Goal: Transaction & Acquisition: Purchase product/service

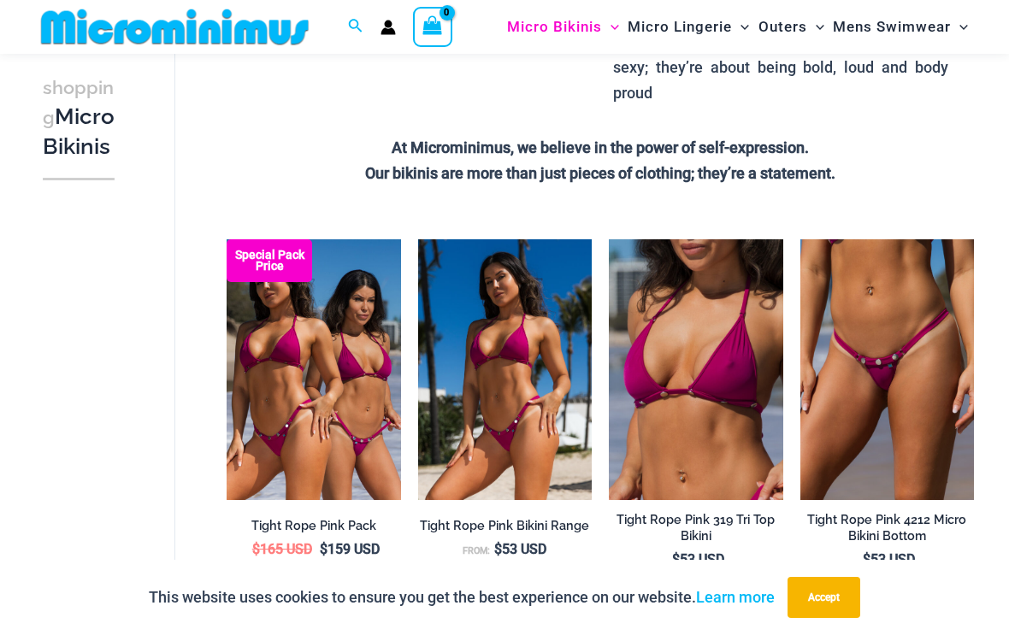
scroll to position [459, 0]
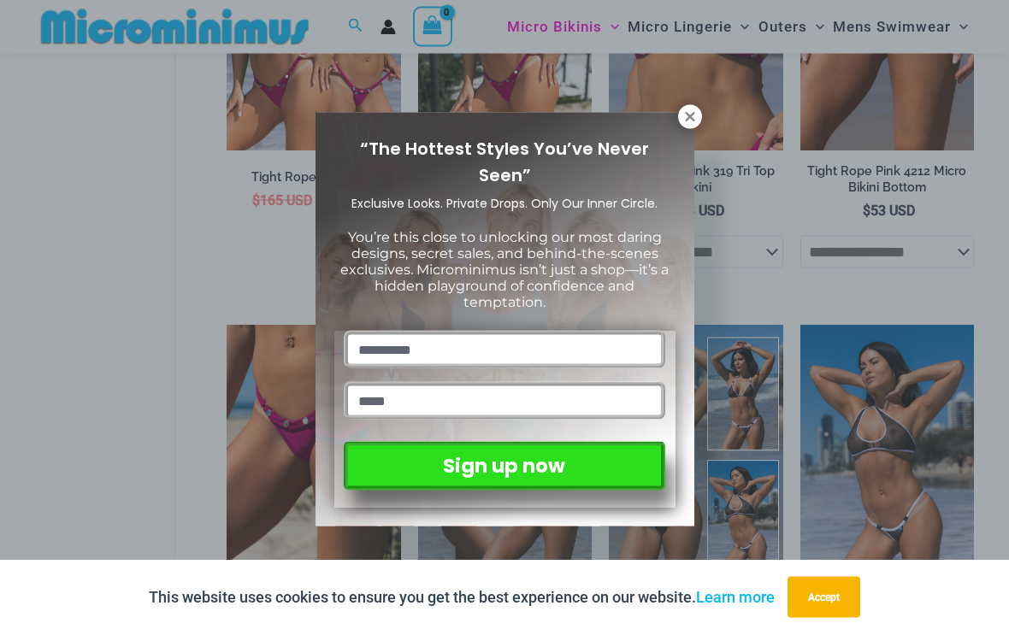
click at [681, 125] on button at bounding box center [690, 117] width 24 height 24
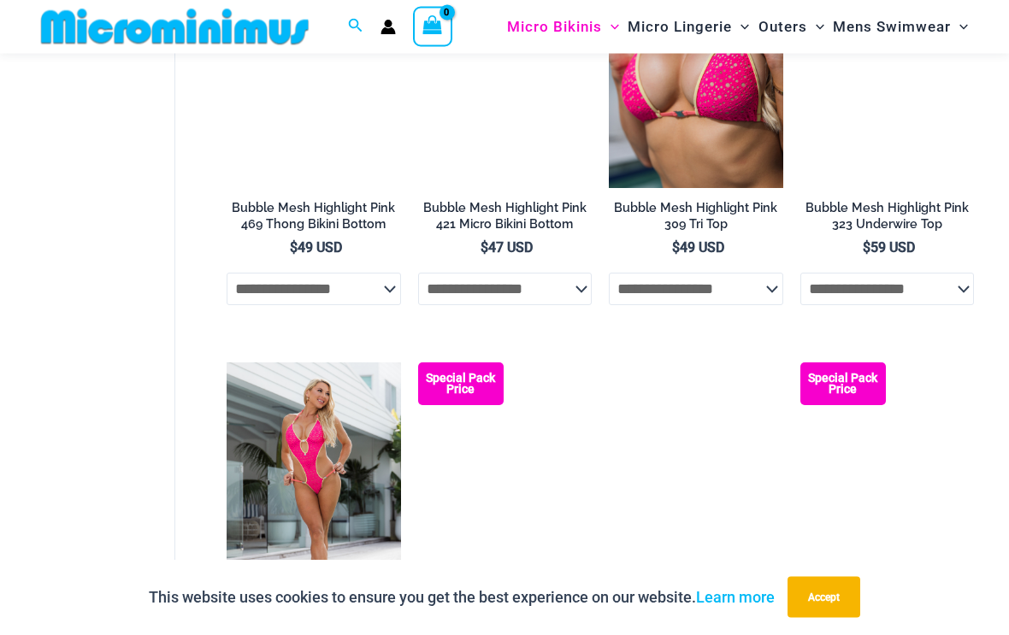
scroll to position [2564, 0]
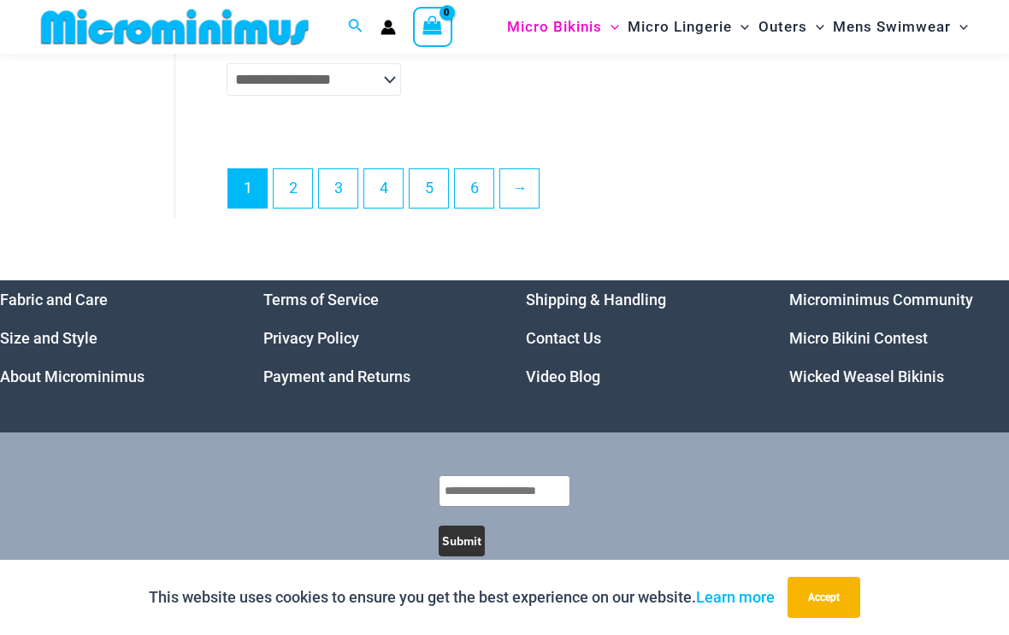
scroll to position [4022, 0]
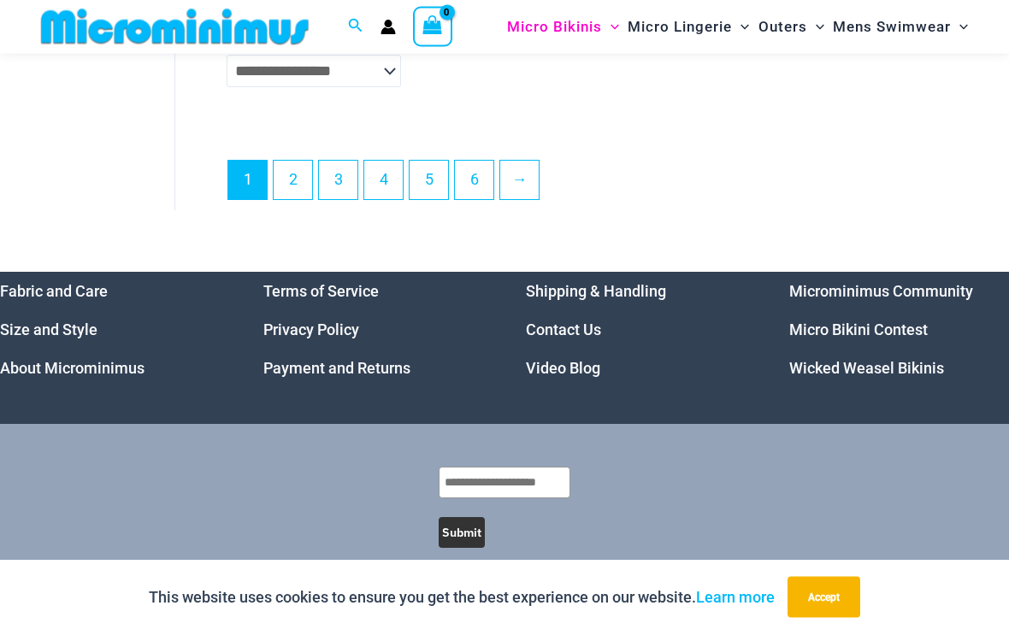
click at [457, 188] on link "6" at bounding box center [474, 181] width 38 height 38
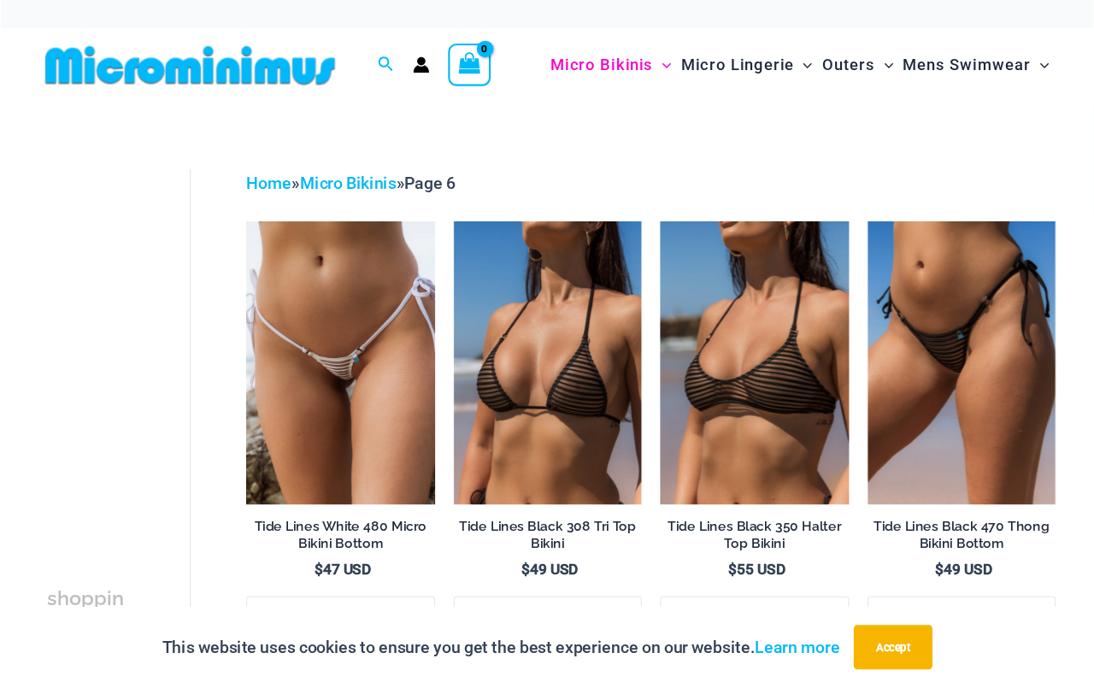
scroll to position [5, 0]
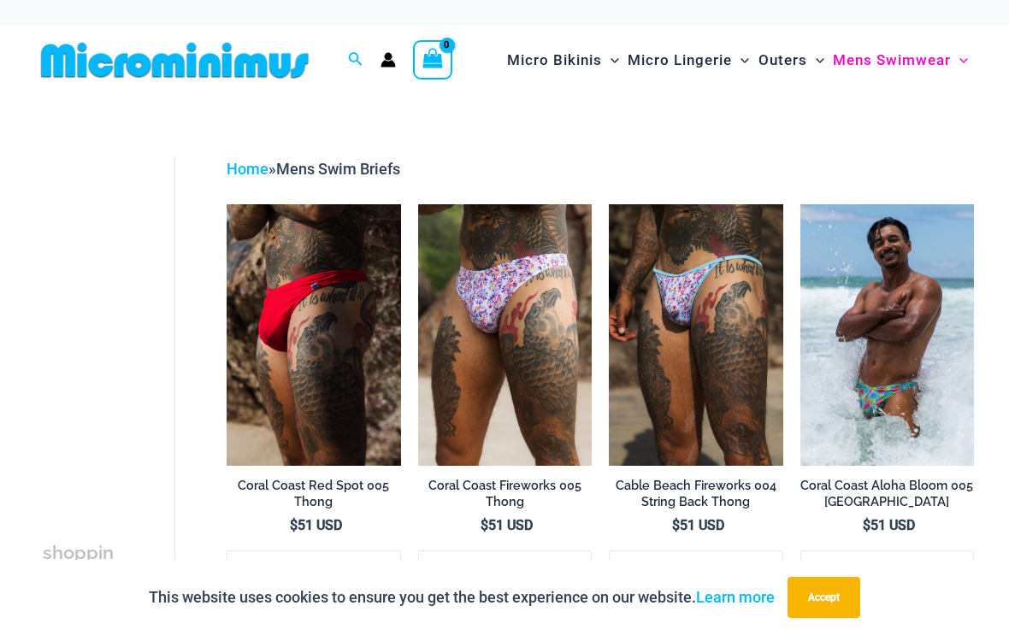
scroll to position [1, 0]
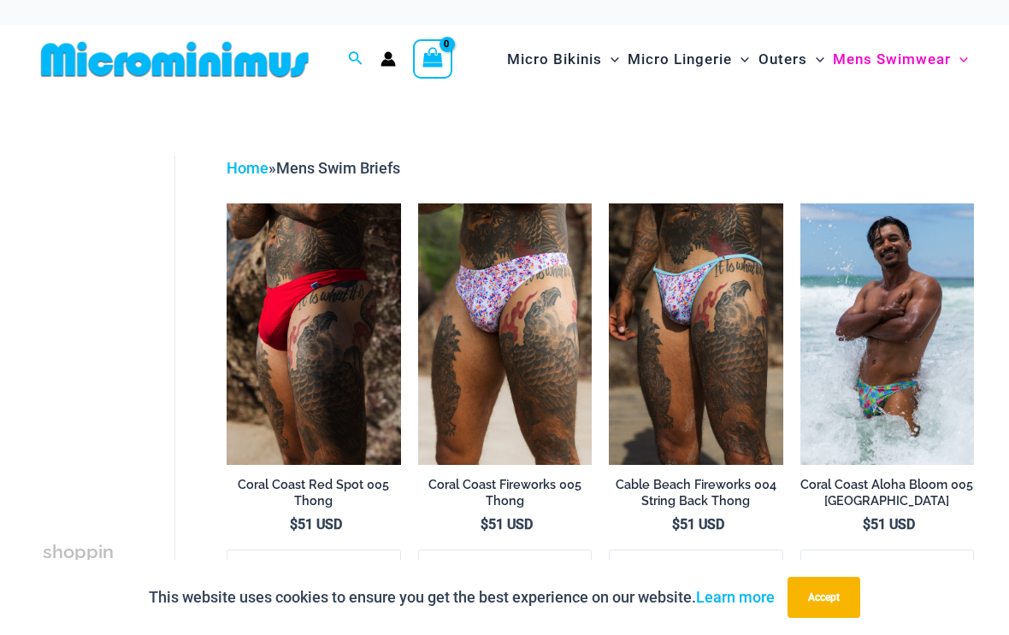
click at [609, 203] on img at bounding box center [609, 203] width 0 height 0
click at [418, 203] on img at bounding box center [418, 203] width 0 height 0
click at [800, 203] on img at bounding box center [800, 203] width 0 height 0
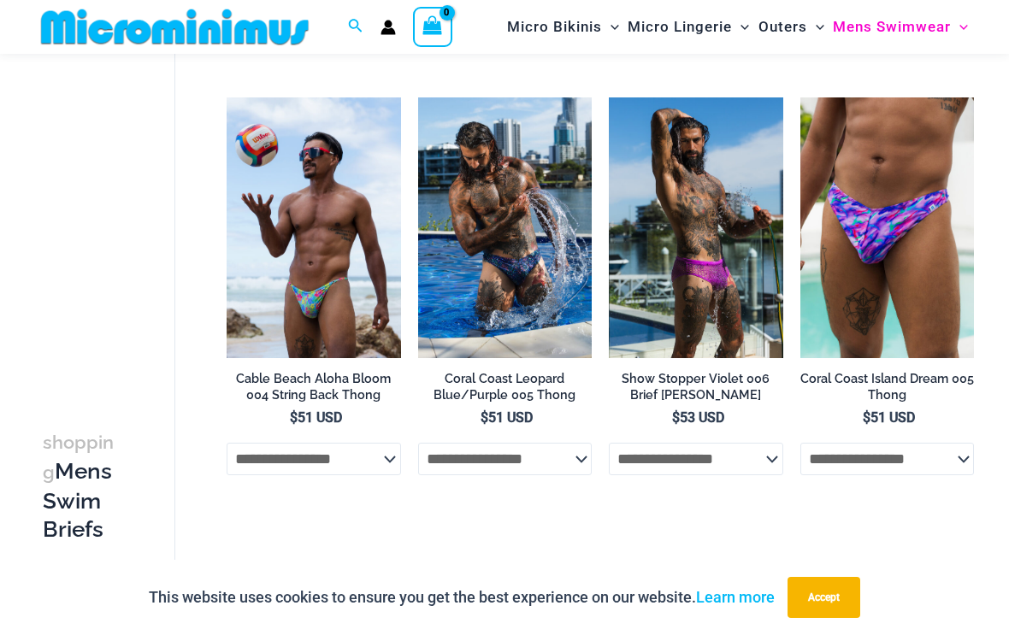
scroll to position [556, 0]
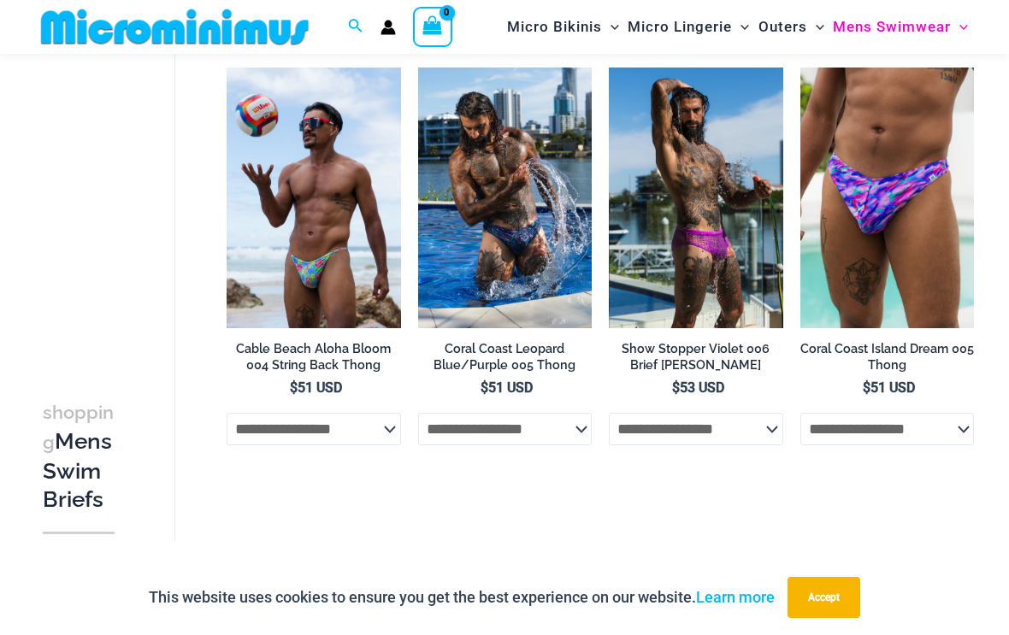
click at [226, 68] on img at bounding box center [226, 68] width 0 height 0
click at [418, 68] on img at bounding box center [418, 68] width 0 height 0
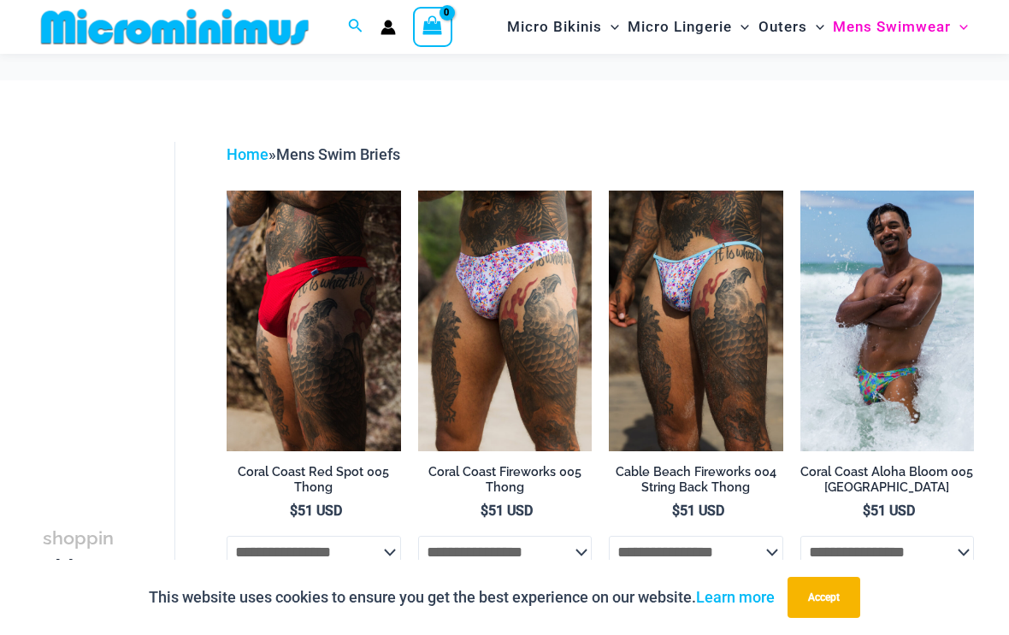
scroll to position [585, 0]
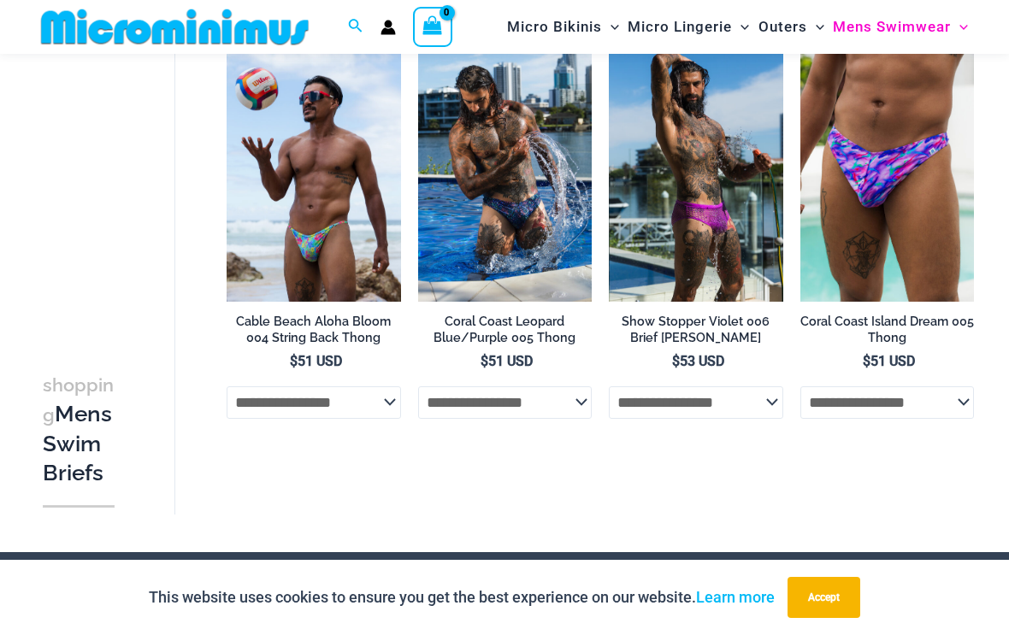
click at [609, 41] on img at bounding box center [609, 41] width 0 height 0
click at [800, 41] on img at bounding box center [800, 41] width 0 height 0
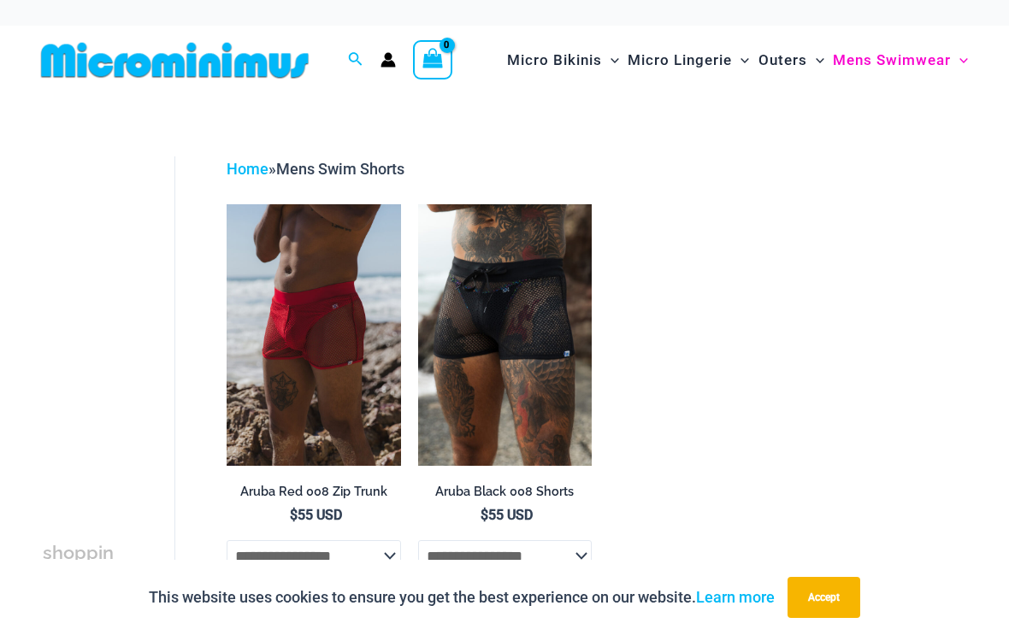
click at [418, 204] on img at bounding box center [418, 204] width 0 height 0
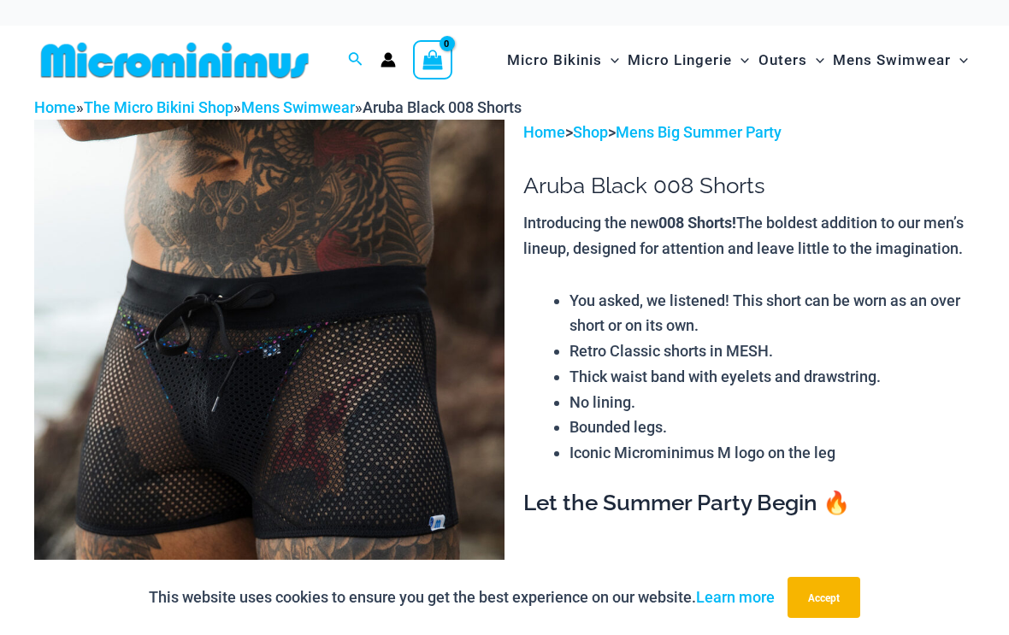
click at [78, 438] on img at bounding box center [269, 472] width 470 height 705
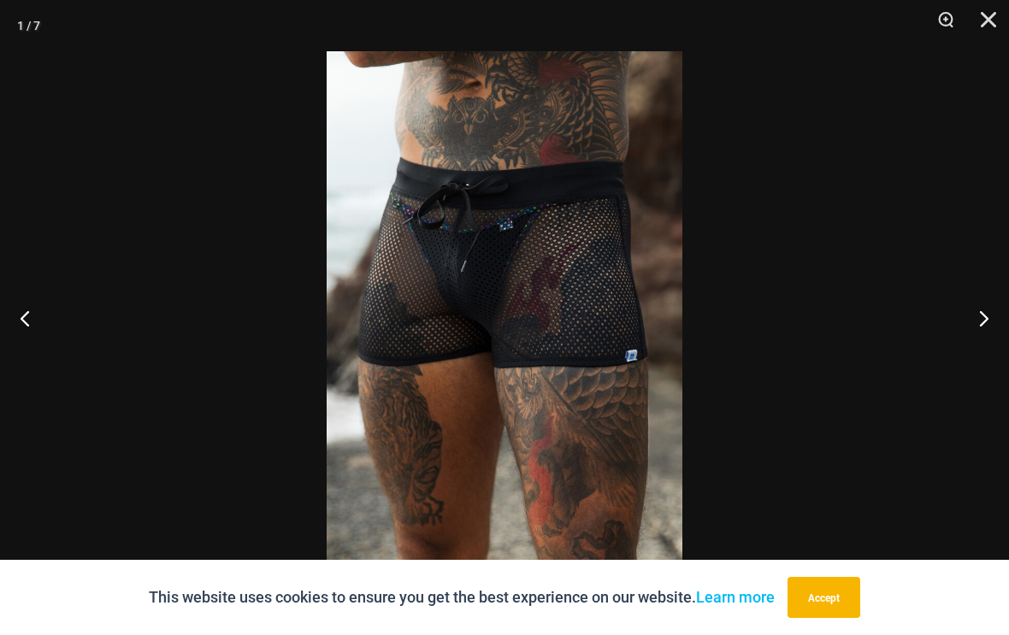
click at [21, 321] on button "Previous" at bounding box center [32, 317] width 64 height 85
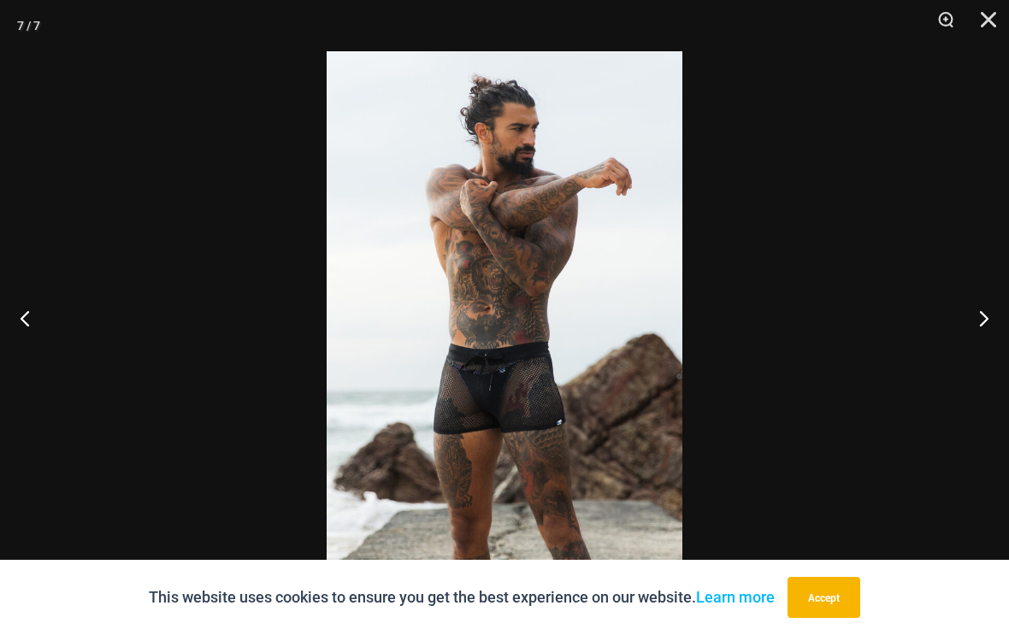
click at [17, 336] on button "Previous" at bounding box center [32, 317] width 64 height 85
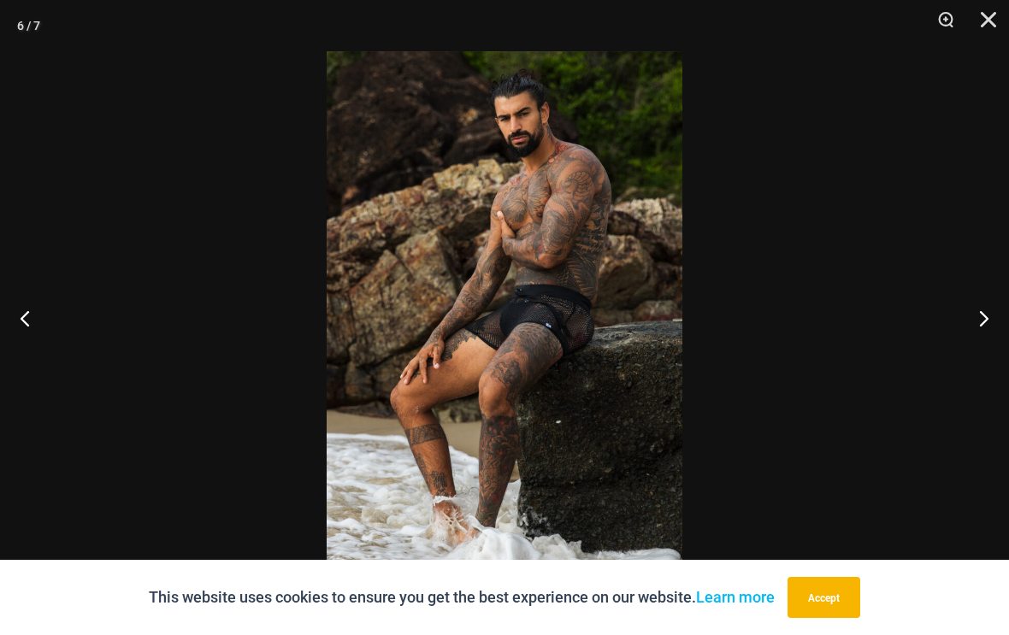
click at [19, 349] on button "Previous" at bounding box center [32, 317] width 64 height 85
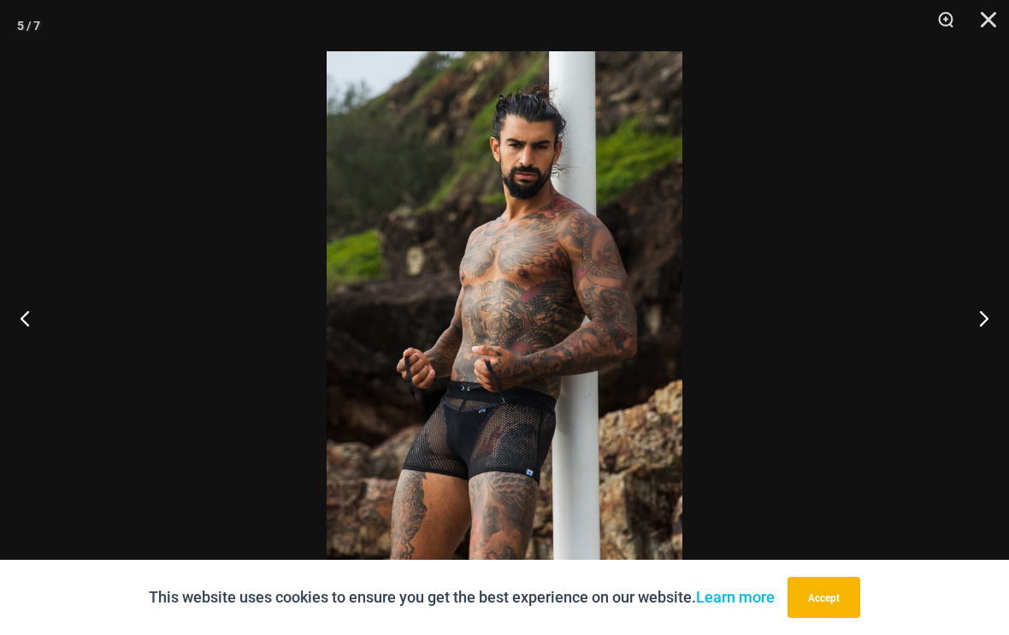
click at [10, 328] on button "Previous" at bounding box center [32, 317] width 64 height 85
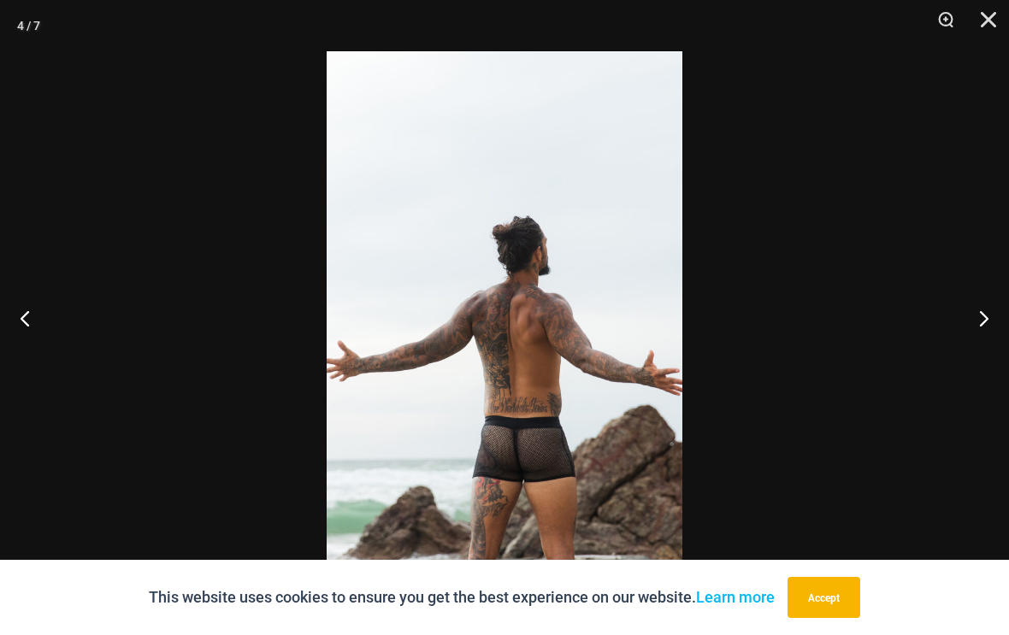
click at [9, 341] on button "Previous" at bounding box center [32, 317] width 64 height 85
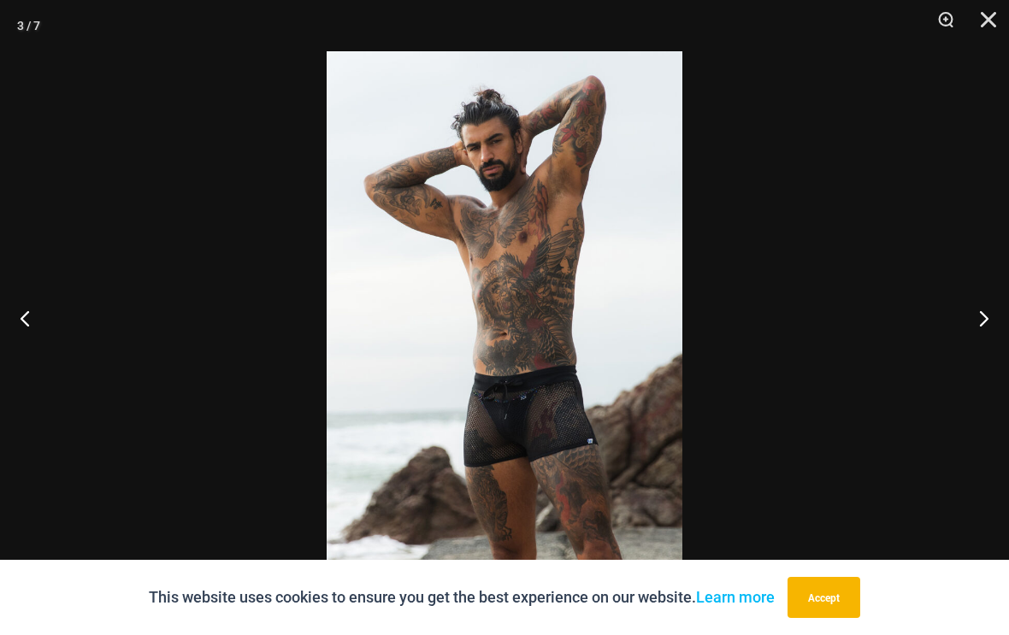
click at [3, 343] on button "Previous" at bounding box center [32, 317] width 64 height 85
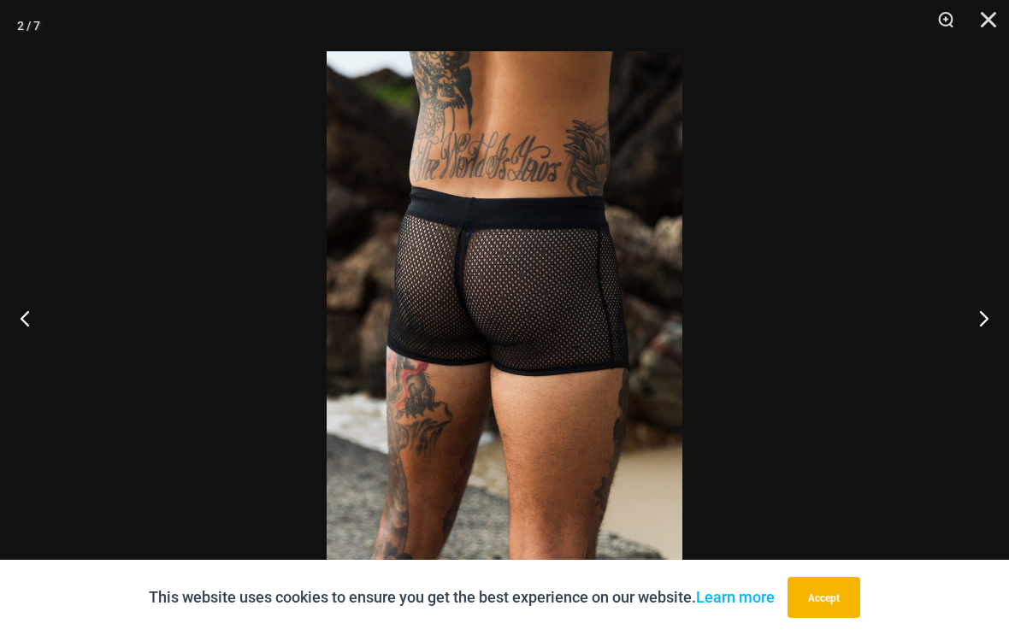
click at [23, 327] on button "Previous" at bounding box center [32, 317] width 64 height 85
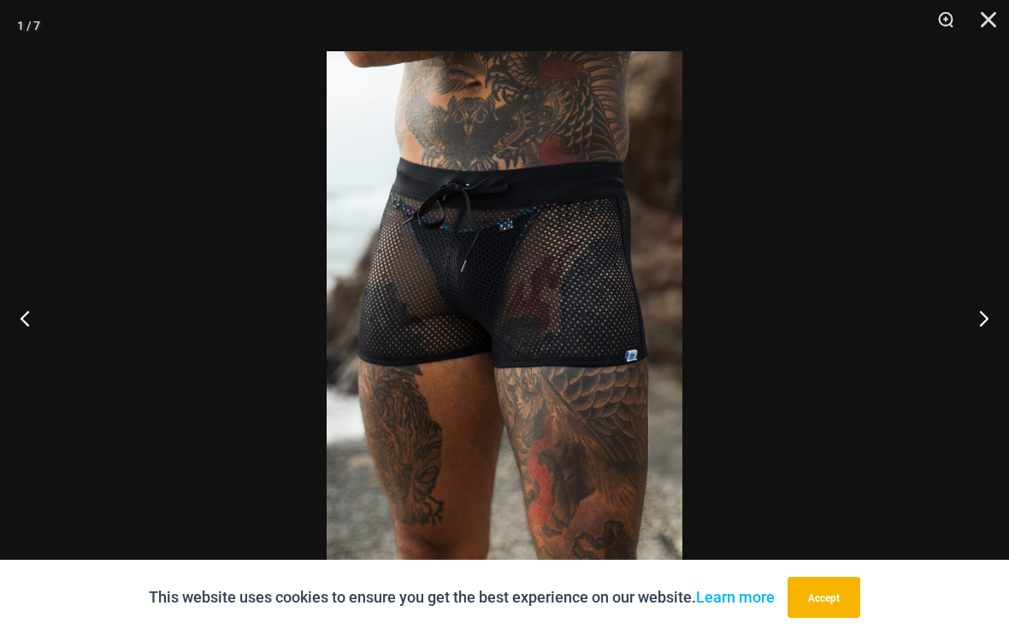
click at [9, 335] on button "Previous" at bounding box center [32, 317] width 64 height 85
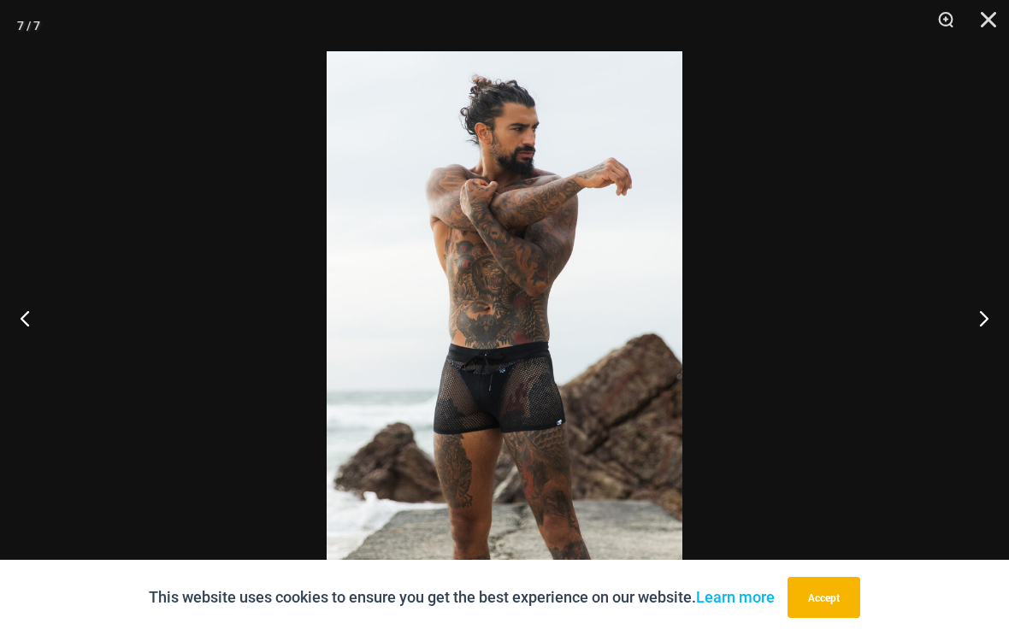
click at [972, 22] on button "Close" at bounding box center [982, 25] width 43 height 51
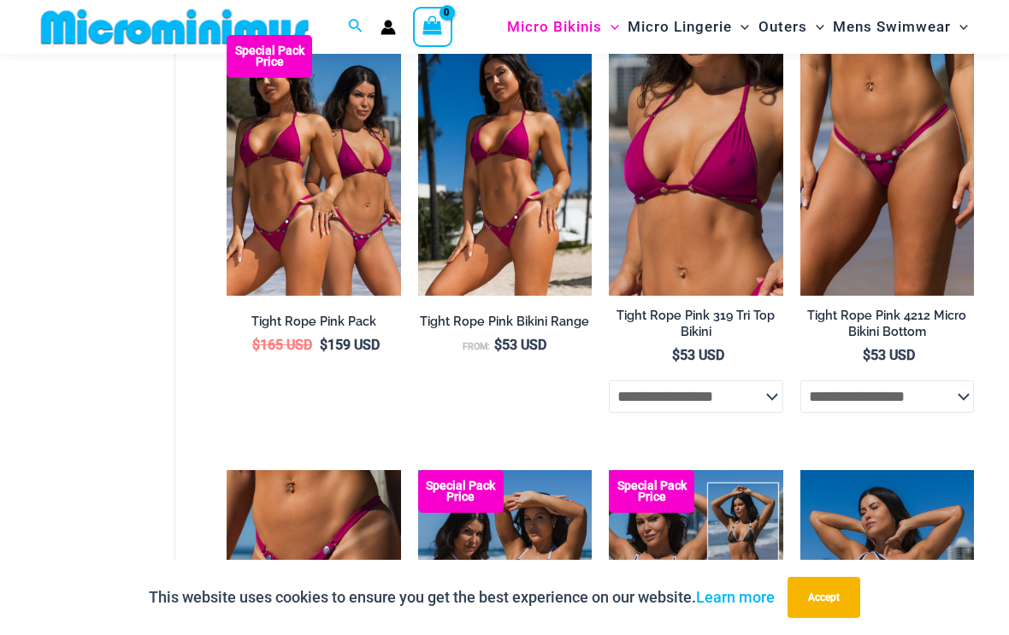
scroll to position [652, 0]
